Goal: Download file/media

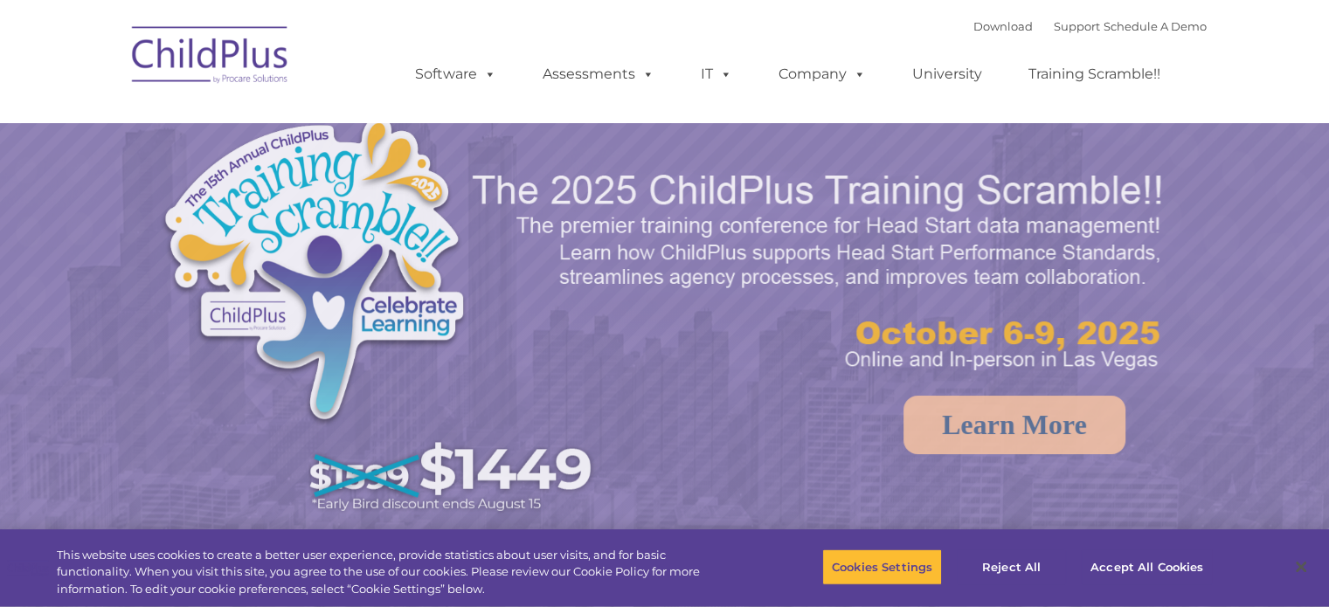
select select "MEDIUM"
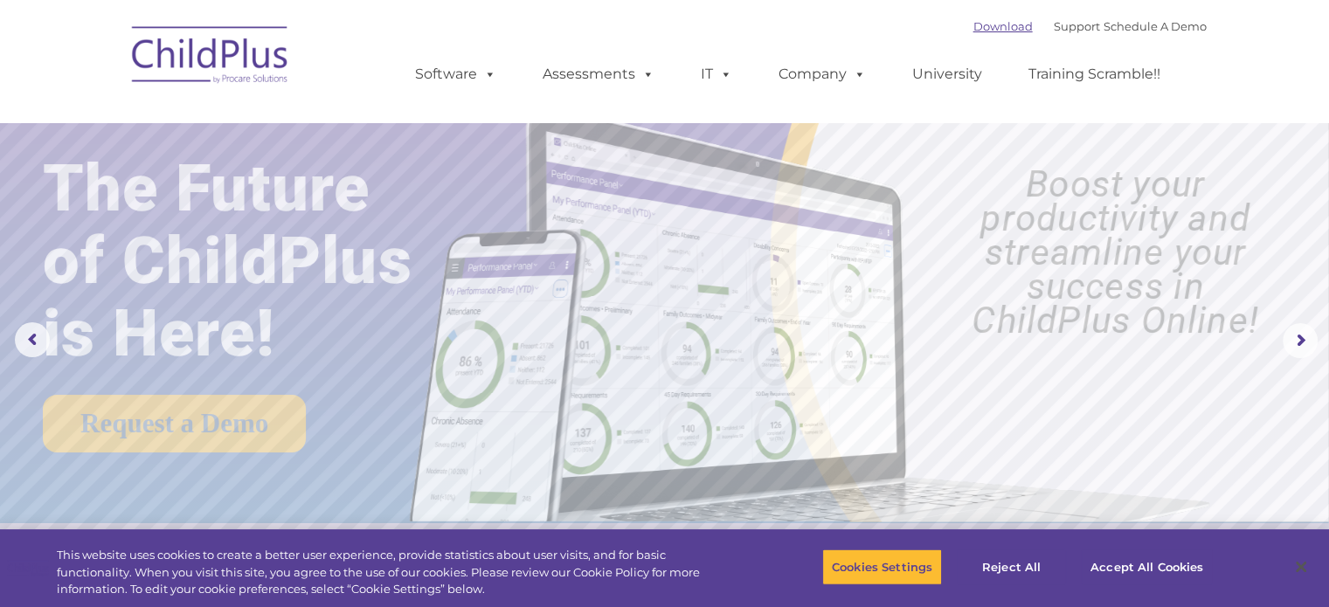
click at [974, 23] on link "Download" at bounding box center [1003, 26] width 59 height 14
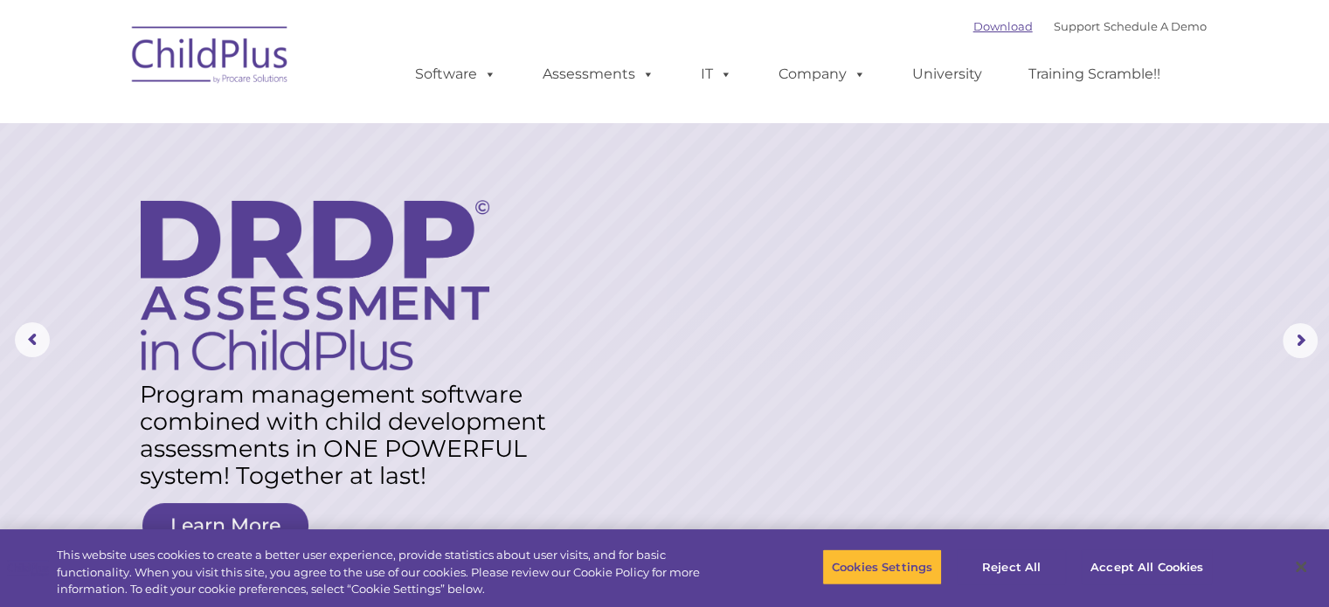
click at [974, 27] on link "Download" at bounding box center [1003, 26] width 59 height 14
click at [976, 26] on link "Download" at bounding box center [1003, 26] width 59 height 14
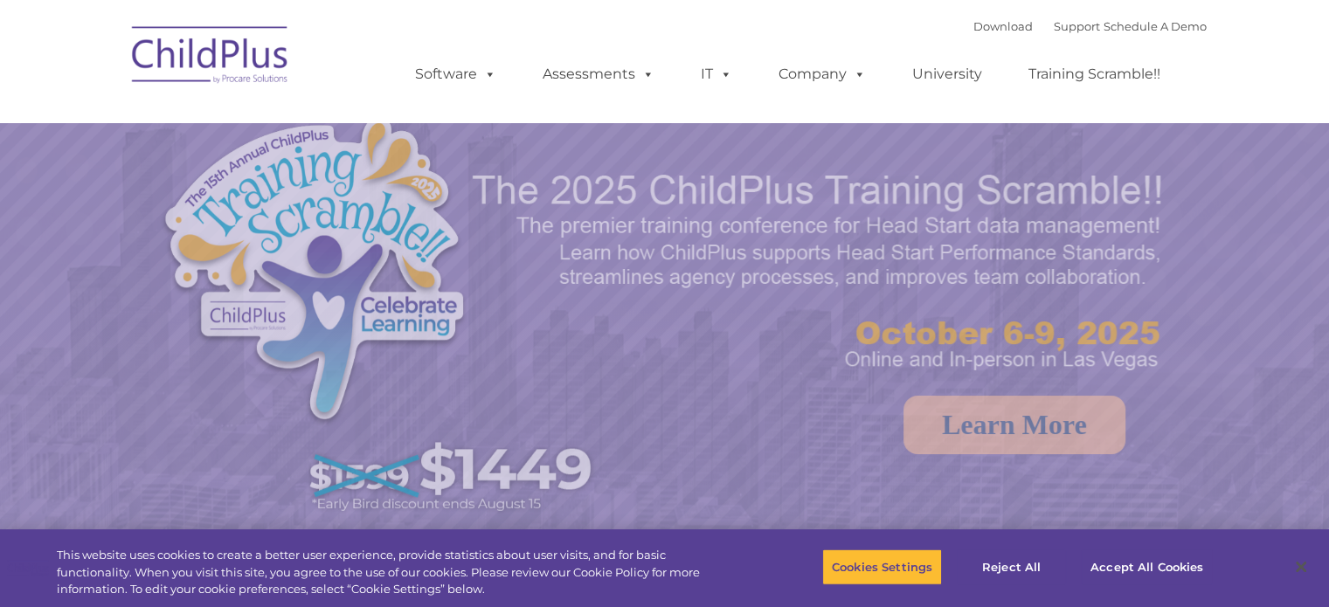
select select "MEDIUM"
